Goal: Book appointment/travel/reservation

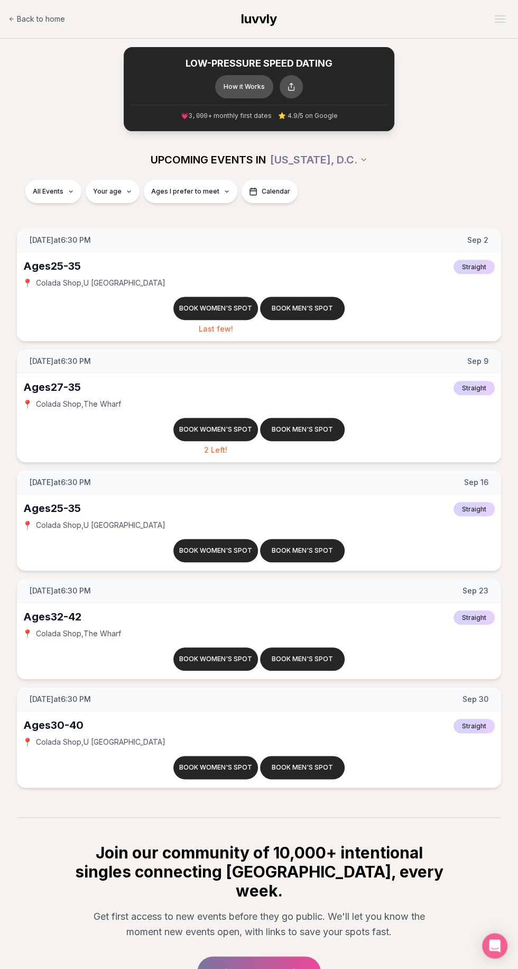
scroll to position [15, 0]
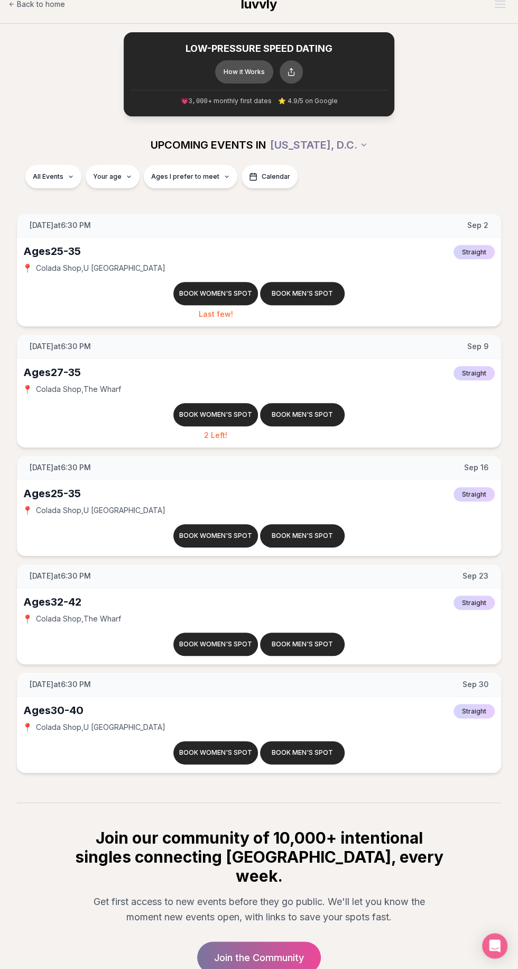
click at [219, 751] on button "Book women's spot" at bounding box center [215, 752] width 85 height 23
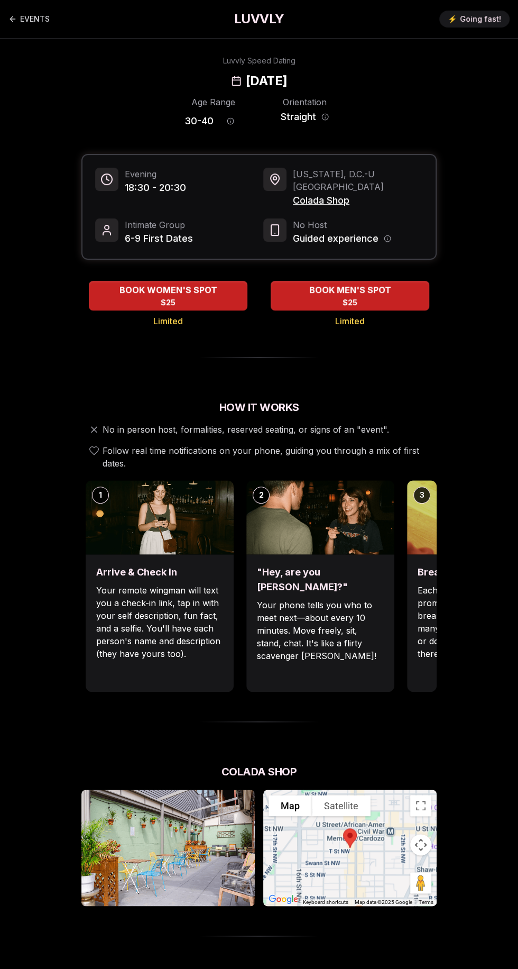
click at [192, 283] on div "BOOK WOMEN'S SPOT $25" at bounding box center [168, 295] width 159 height 29
